Goal: Check status: Check status

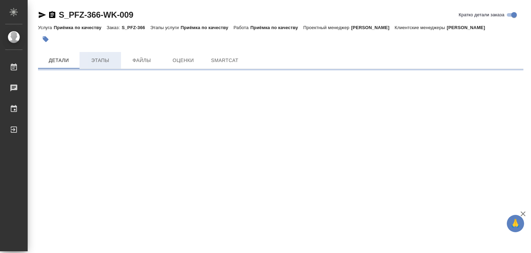
click at [95, 65] on span "Этапы" at bounding box center [100, 60] width 33 height 9
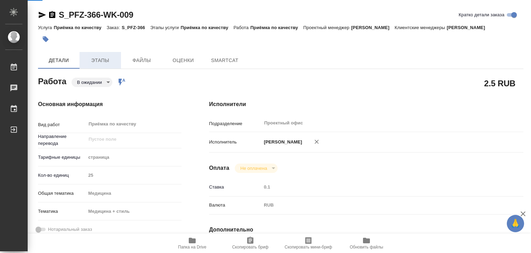
type textarea "x"
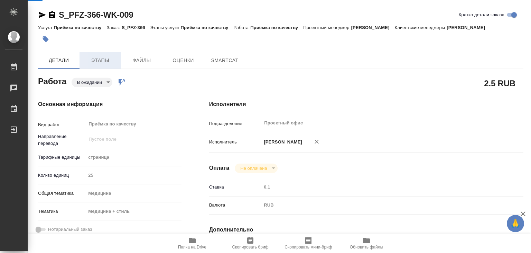
type textarea "x"
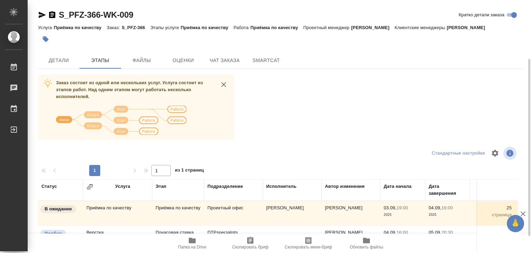
scroll to position [108, 0]
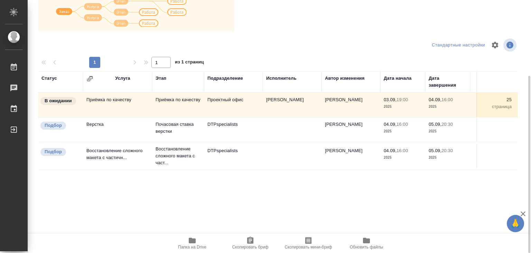
drag, startPoint x: 323, startPoint y: 131, endPoint x: 357, endPoint y: 176, distance: 57.3
click at [359, 170] on tbody "В ожидании Приёмка по качеству Приёмка по качеству Проектный офис [PERSON_NAME]…" at bounding box center [349, 131] width 623 height 77
drag, startPoint x: 370, startPoint y: 171, endPoint x: 308, endPoint y: 158, distance: 63.0
click at [308, 158] on div "Статус Услуга Этап Подразделение Исполнитель Автор изменения Дата начала Дата з…" at bounding box center [278, 149] width 480 height 156
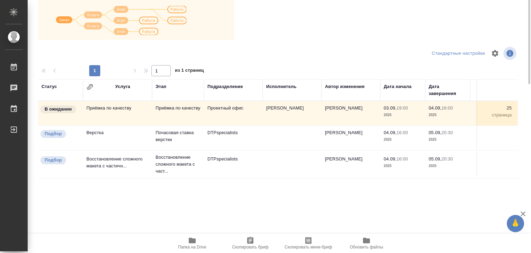
scroll to position [4, 0]
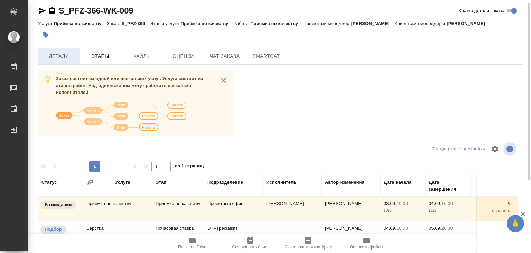
click at [59, 61] on span "Детали" at bounding box center [58, 56] width 33 height 9
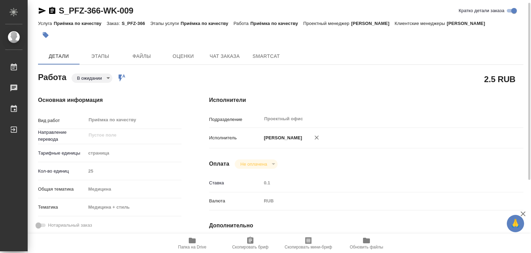
type textarea "x"
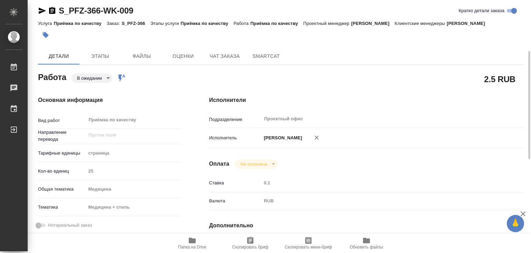
type textarea "x"
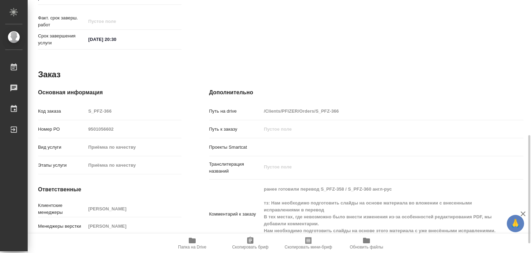
type textarea "x"
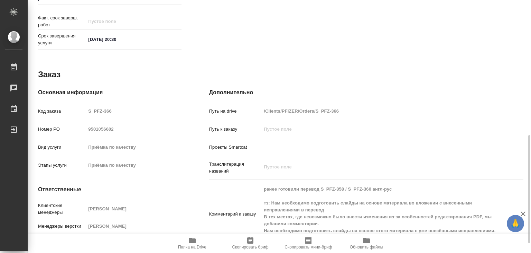
scroll to position [338, 0]
